Goal: Task Accomplishment & Management: Manage account settings

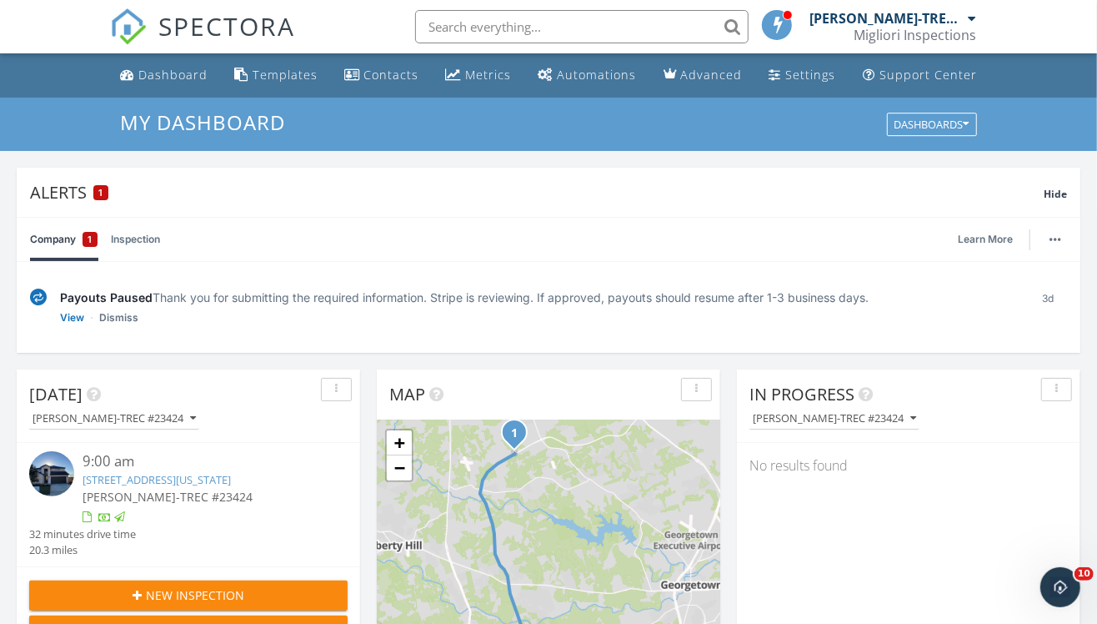
scroll to position [1546, 1126]
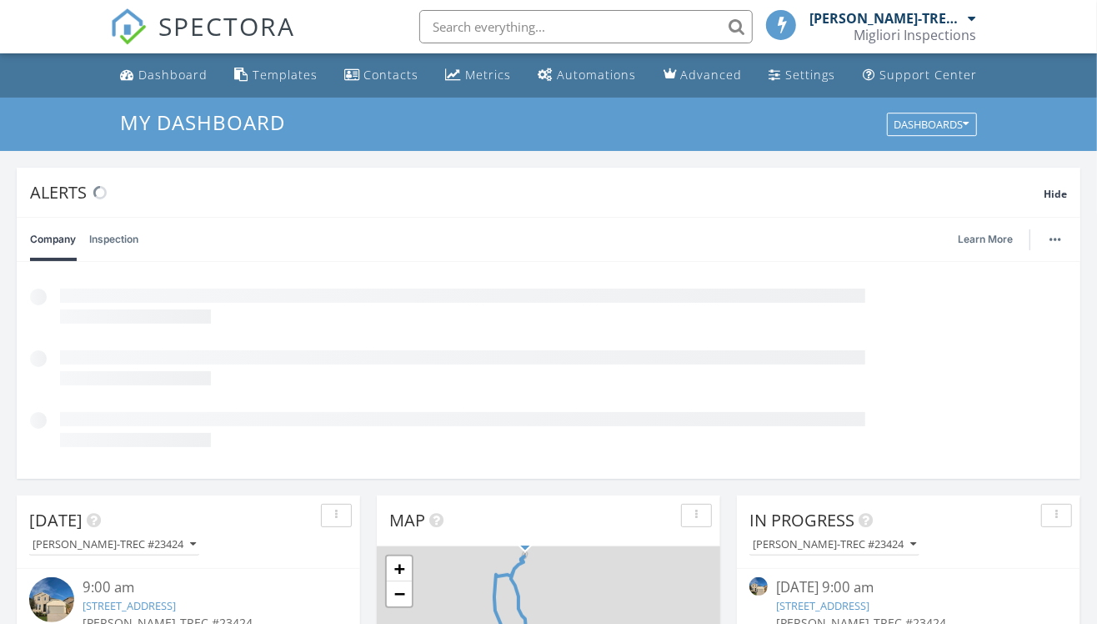
scroll to position [185, 0]
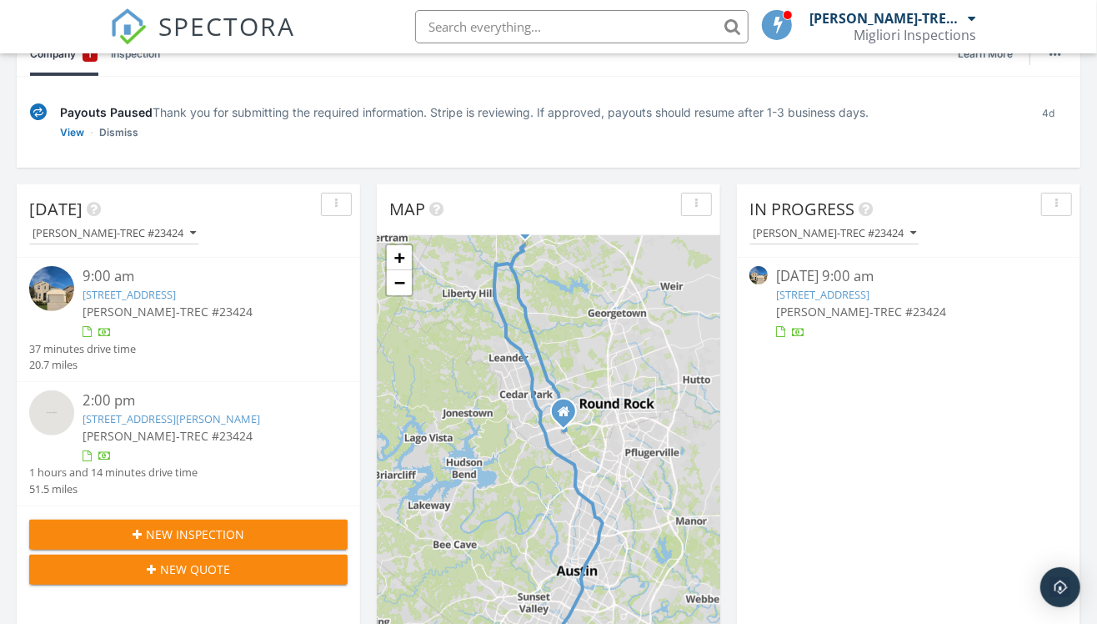
click at [839, 306] on span "[PERSON_NAME]-TREC #23424" at bounding box center [861, 311] width 170 height 16
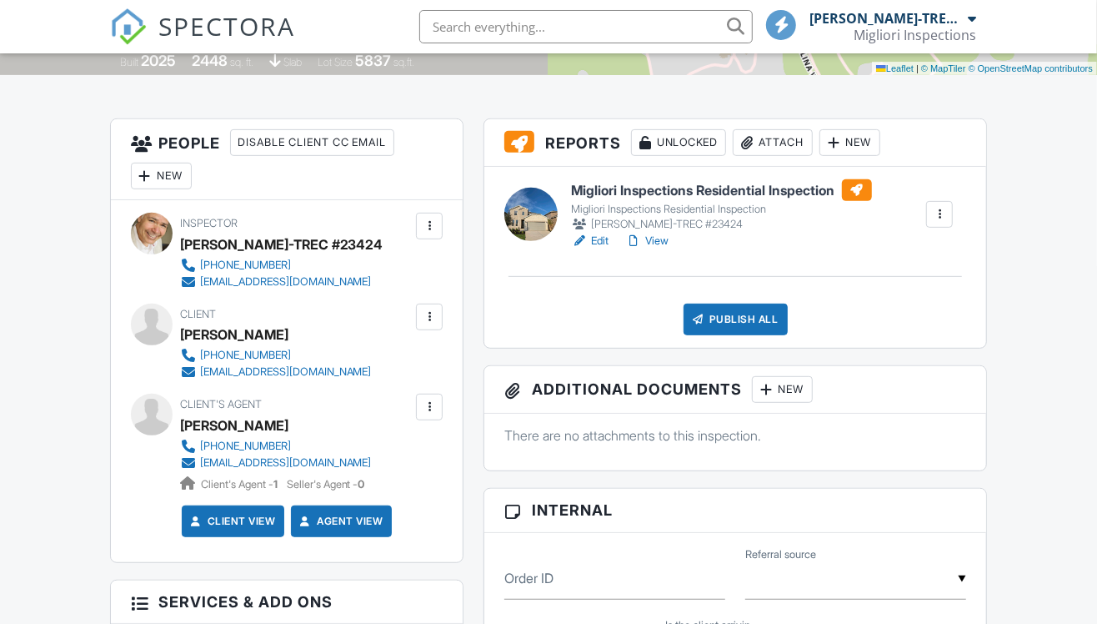
scroll to position [370, 0]
click at [662, 239] on link "View" at bounding box center [647, 241] width 43 height 17
